Goal: Information Seeking & Learning: Check status

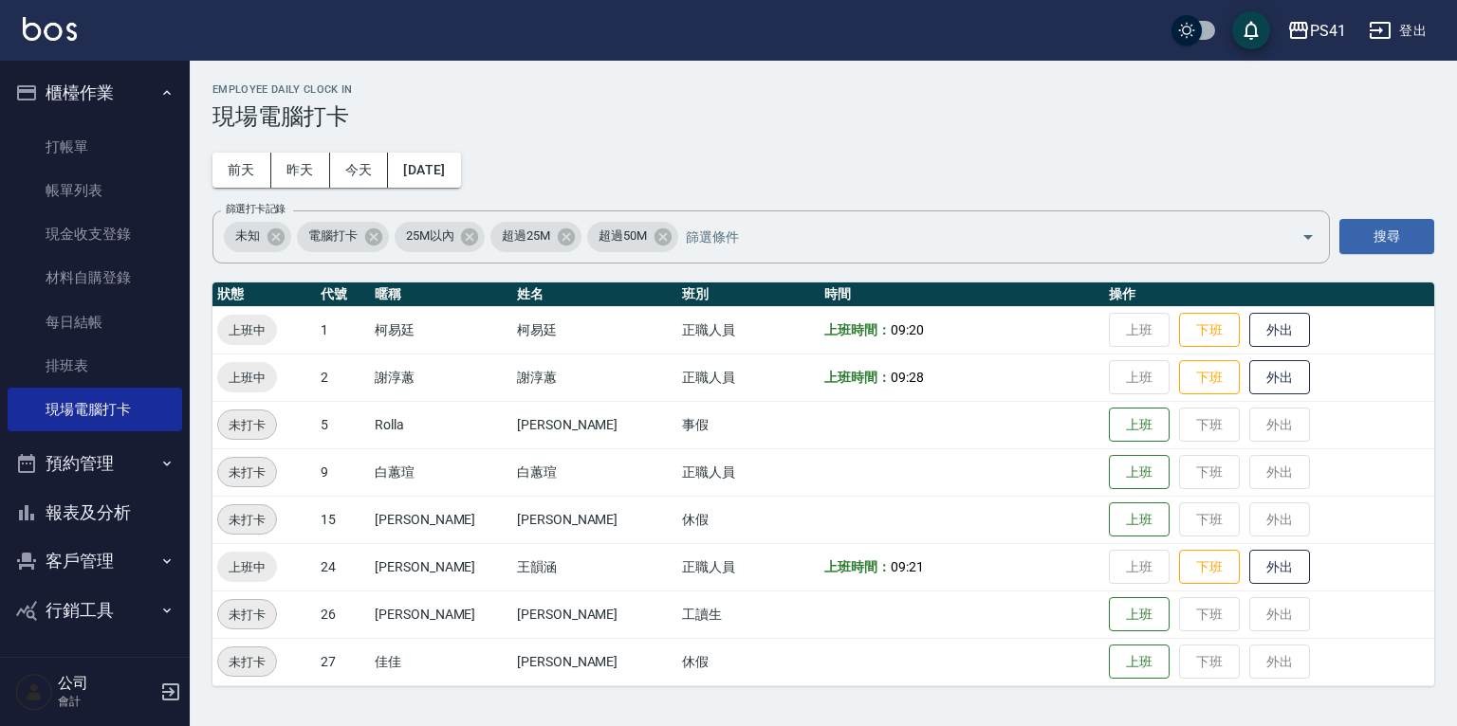
click at [129, 517] on button "報表及分析" at bounding box center [95, 512] width 175 height 49
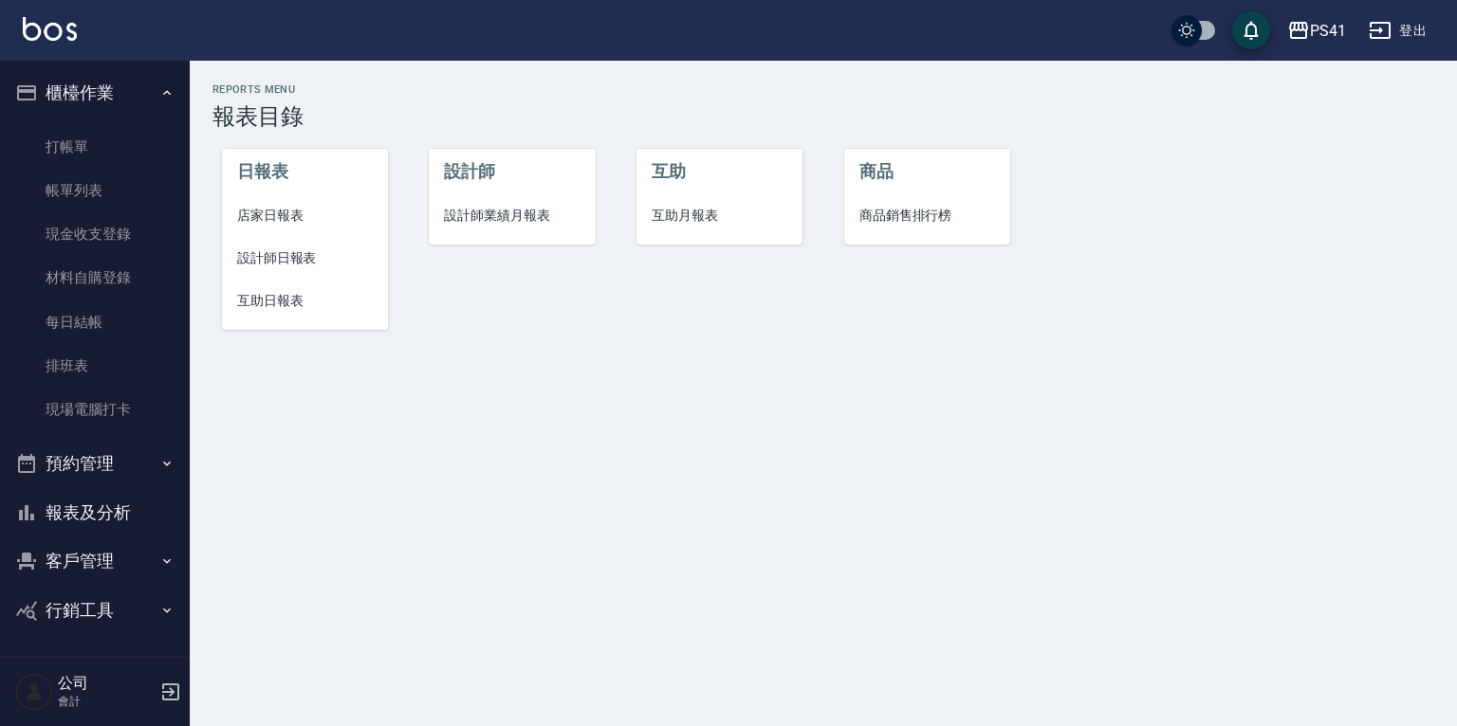
drag, startPoint x: 282, startPoint y: 250, endPoint x: 298, endPoint y: 225, distance: 30.3
click at [285, 248] on span "設計師日報表" at bounding box center [305, 258] width 136 height 20
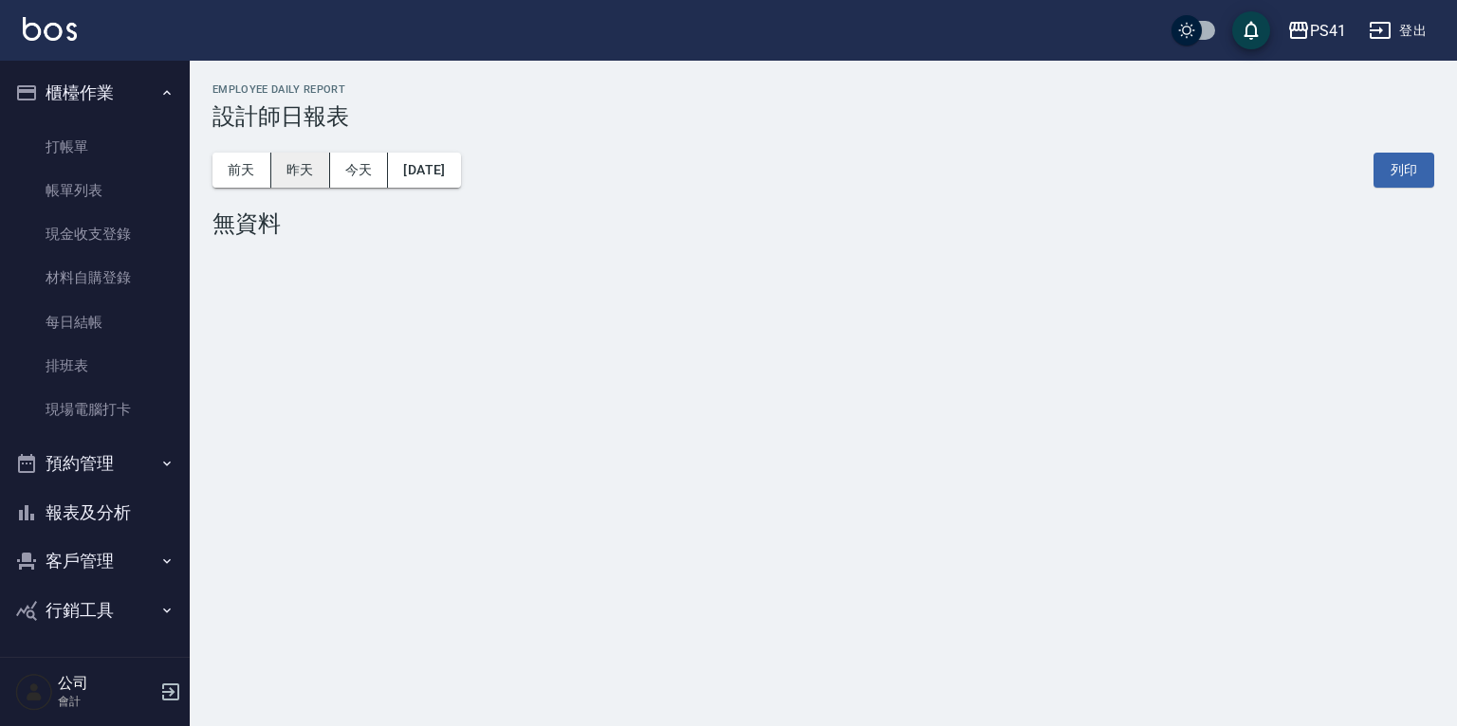
click at [303, 163] on button "昨天" at bounding box center [300, 170] width 59 height 35
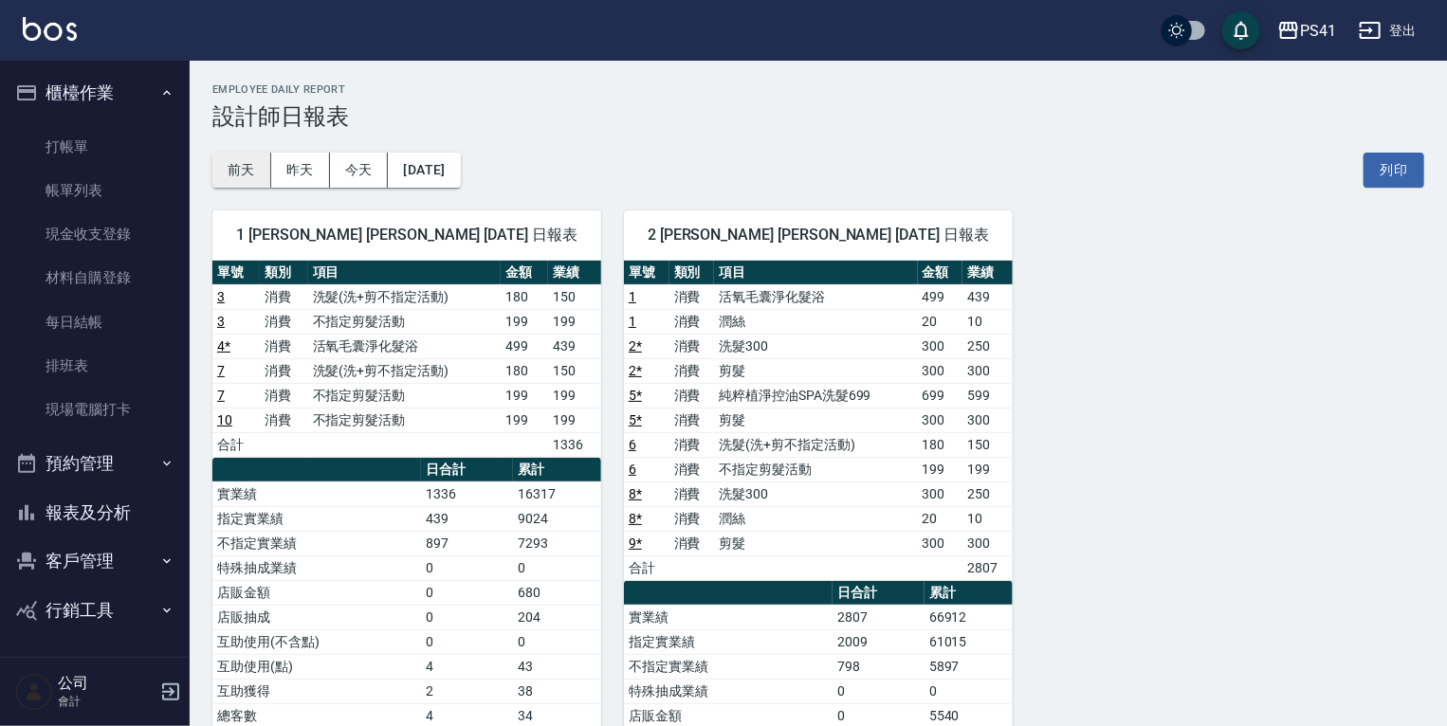
click at [253, 167] on button "前天" at bounding box center [241, 170] width 59 height 35
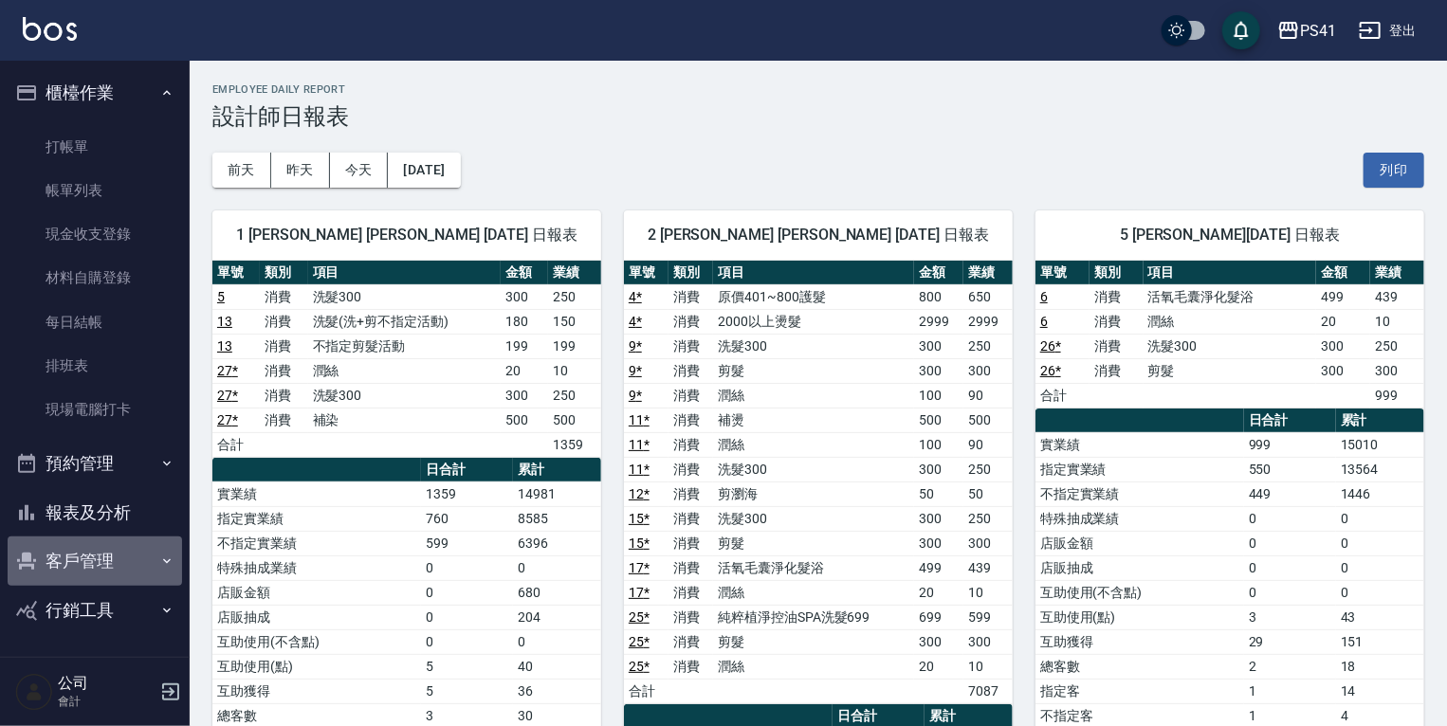
click at [105, 556] on button "客戶管理" at bounding box center [95, 561] width 175 height 49
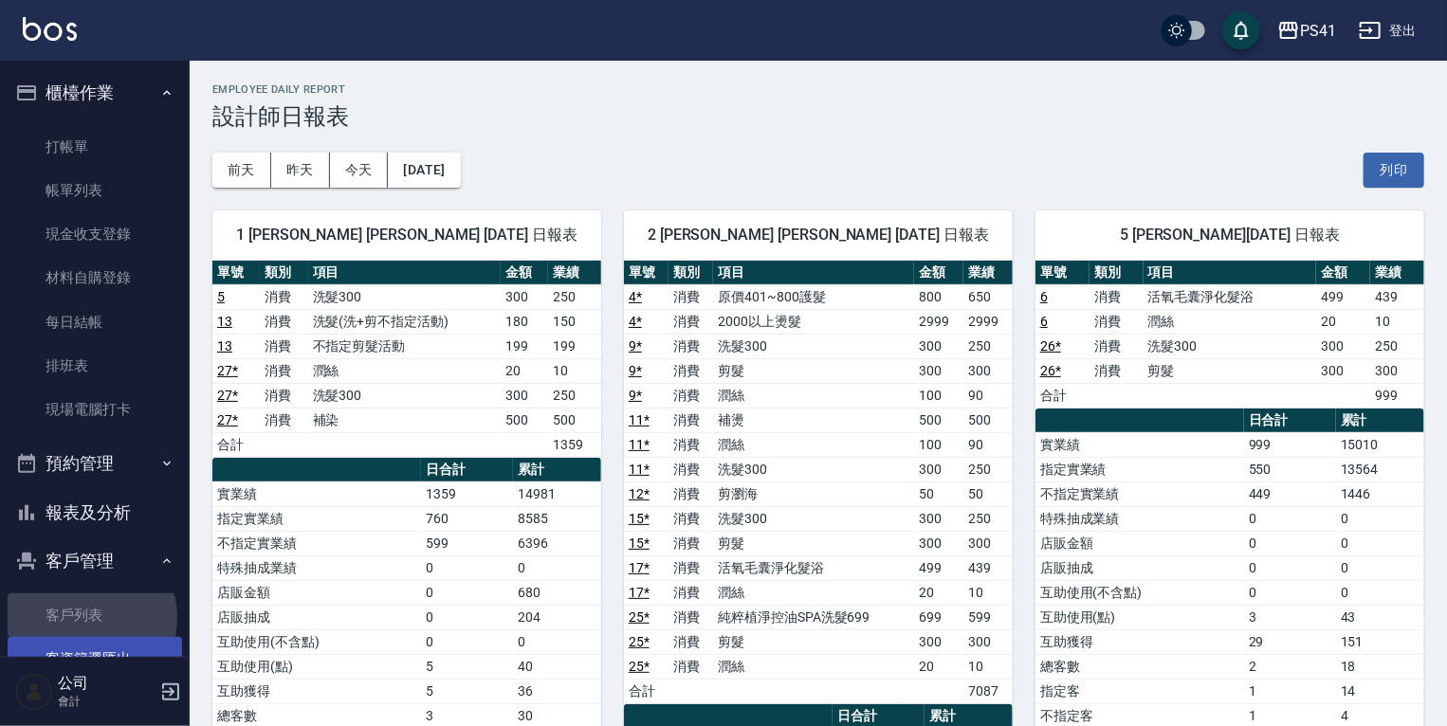
drag, startPoint x: 86, startPoint y: 618, endPoint x: 93, endPoint y: 647, distance: 29.2
click at [86, 618] on link "客戶列表" at bounding box center [95, 616] width 175 height 44
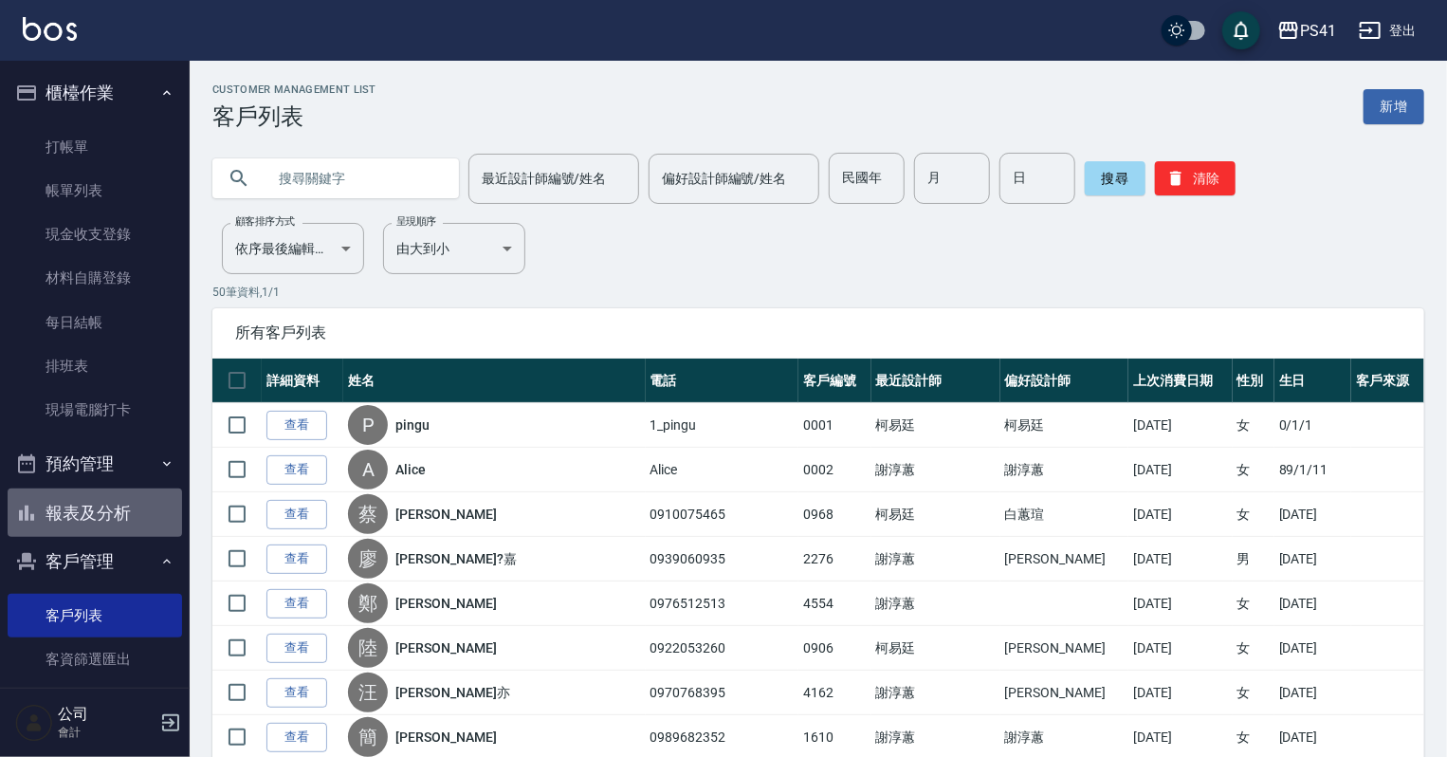
click at [99, 507] on button "報表及分析" at bounding box center [95, 512] width 175 height 49
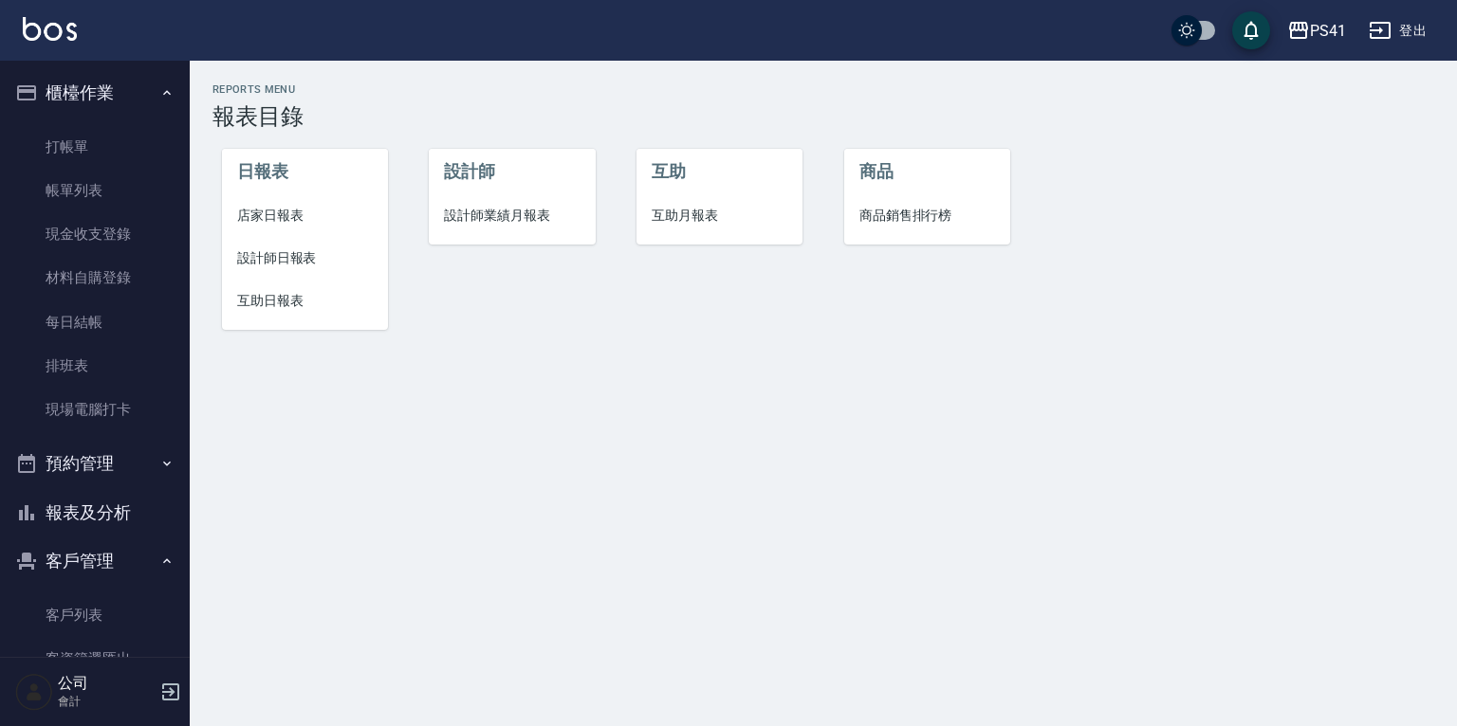
click at [290, 262] on span "設計師日報表" at bounding box center [305, 258] width 136 height 20
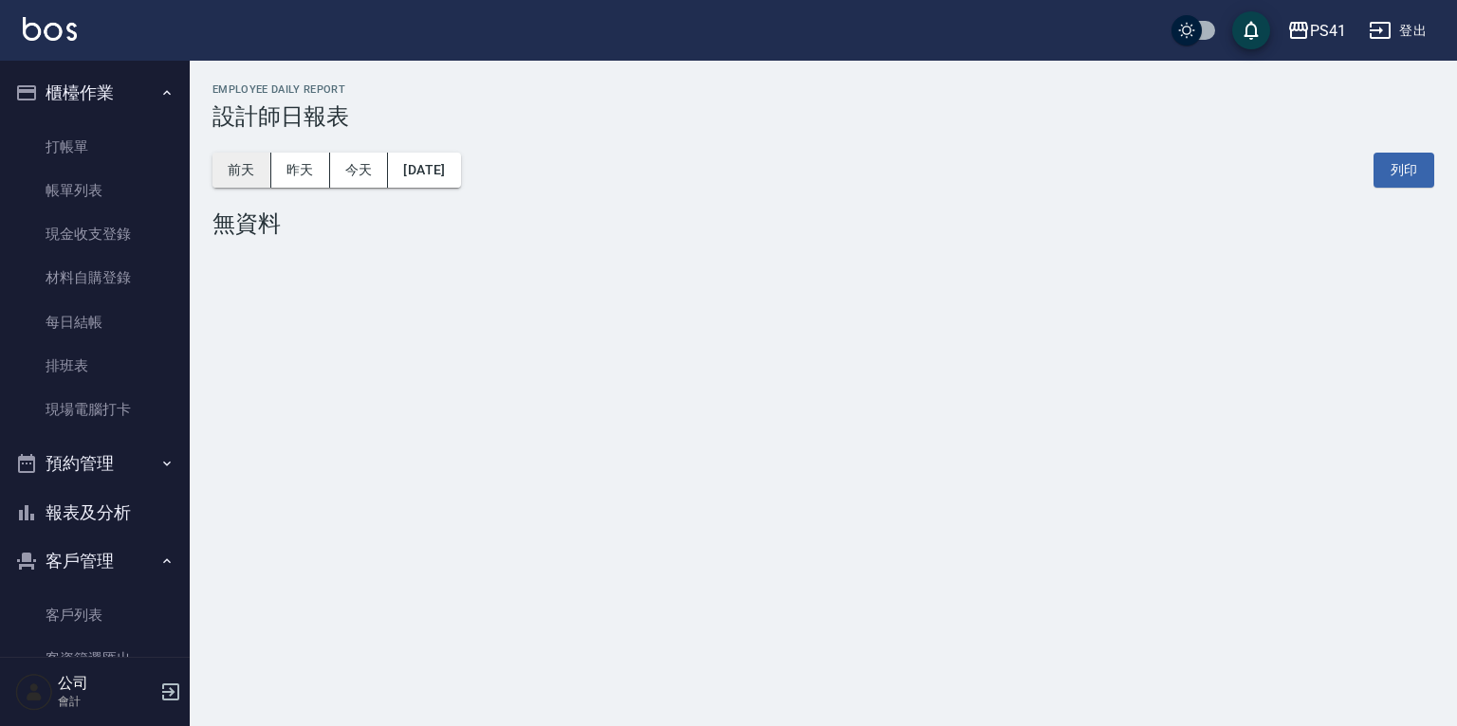
click at [238, 163] on button "前天" at bounding box center [241, 170] width 59 height 35
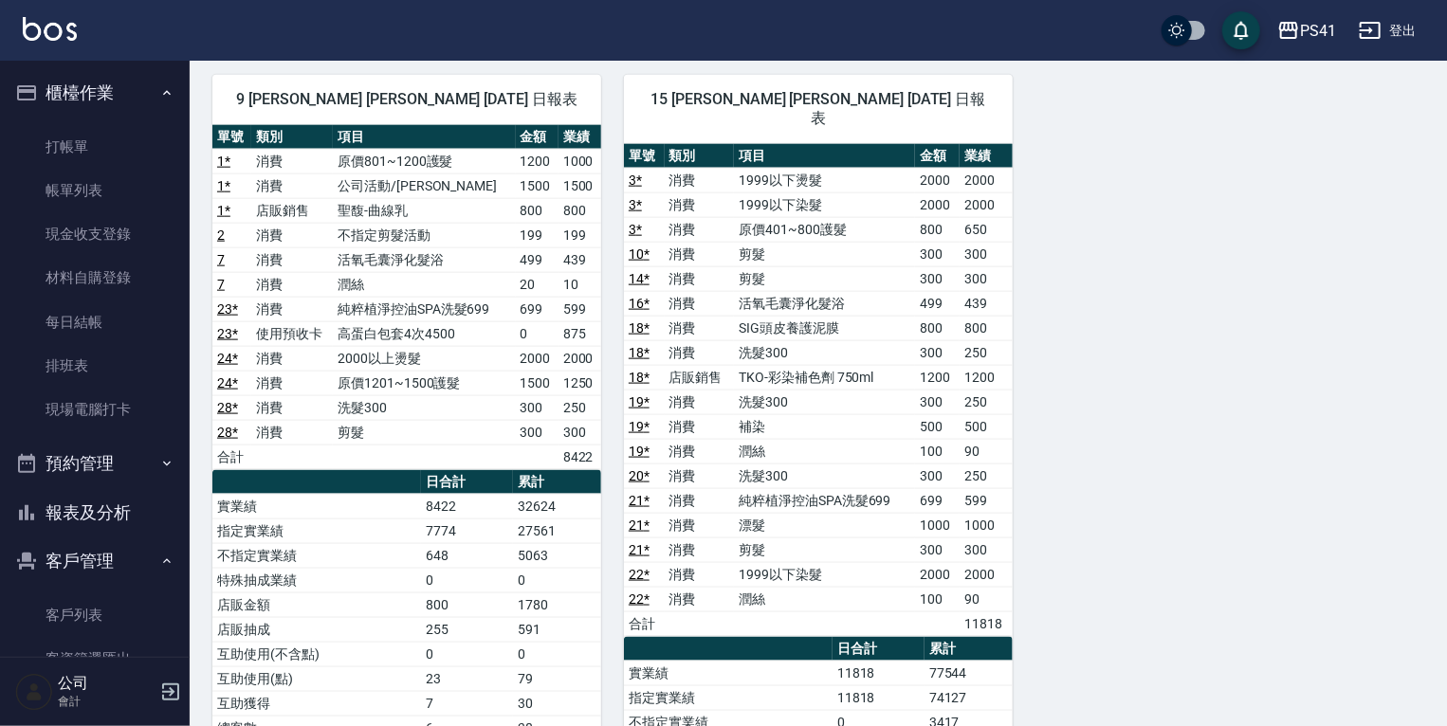
scroll to position [910, 0]
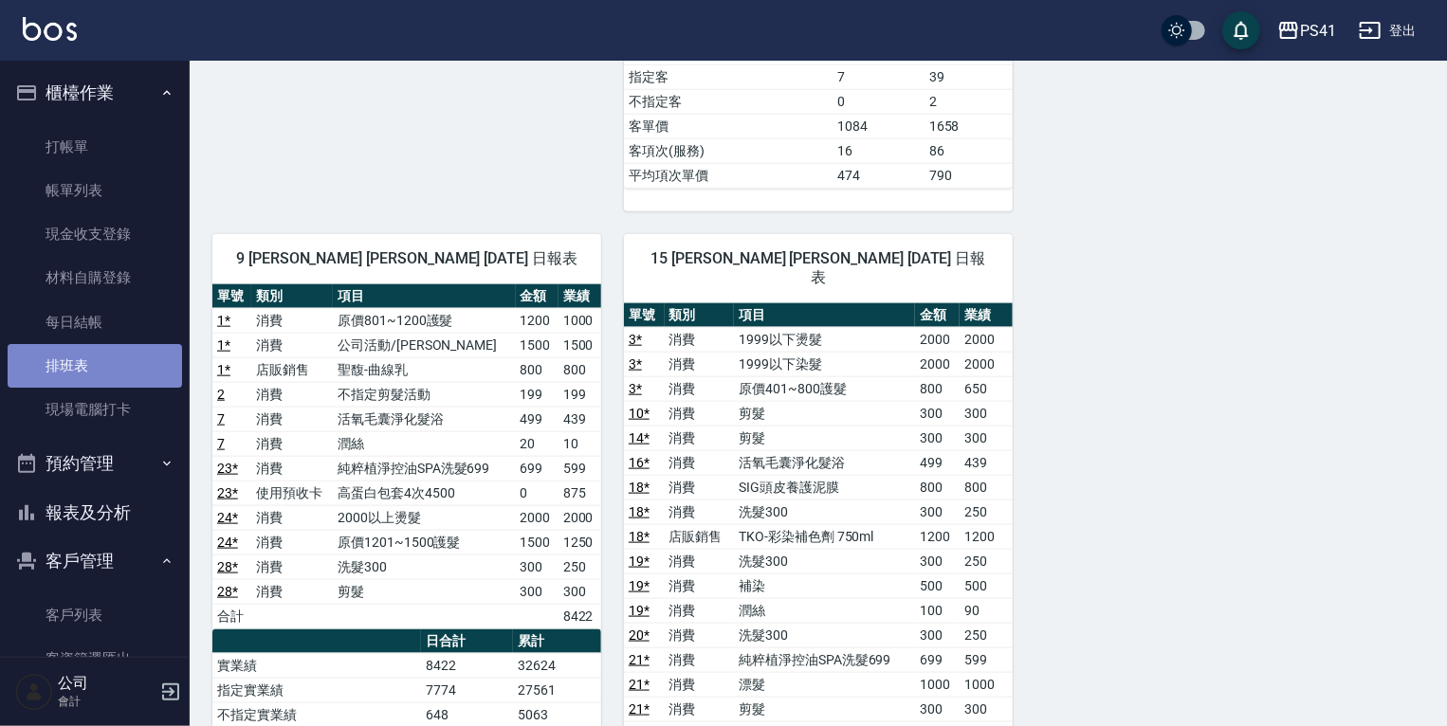
click at [95, 364] on link "排班表" at bounding box center [95, 366] width 175 height 44
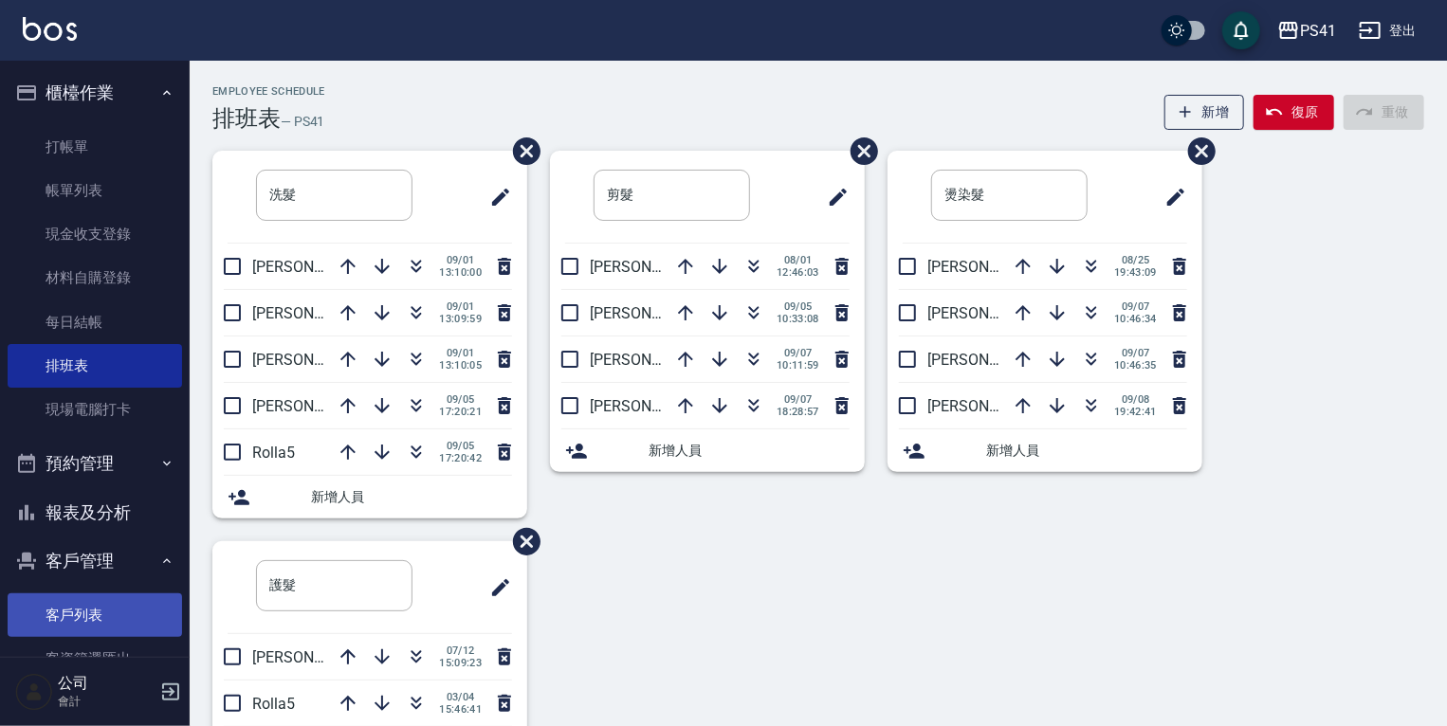
click at [92, 609] on link "客戶列表" at bounding box center [95, 616] width 175 height 44
